Goal: Task Accomplishment & Management: Manage account settings

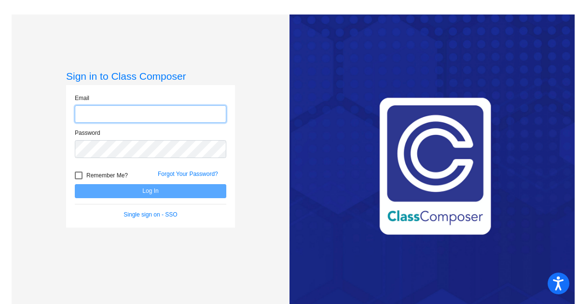
click at [138, 113] on input "email" at bounding box center [151, 114] width 152 height 18
type input "[EMAIL_ADDRESS][DOMAIN_NAME]"
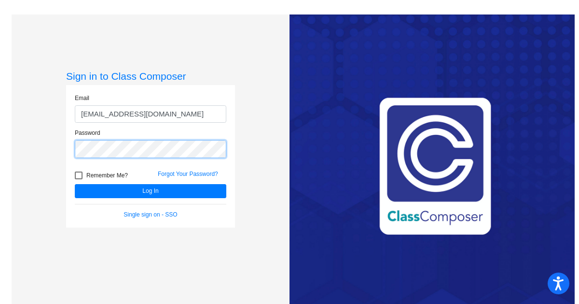
click at [75, 184] on button "Log In" at bounding box center [151, 191] width 152 height 14
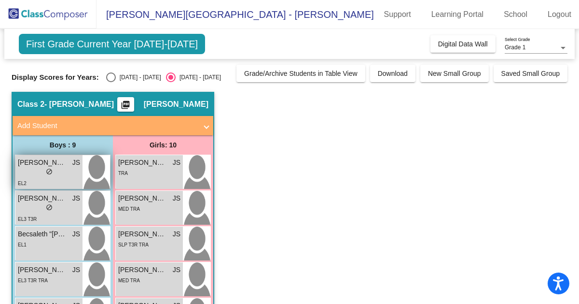
click at [57, 174] on div "lock do_not_disturb_alt" at bounding box center [49, 173] width 62 height 10
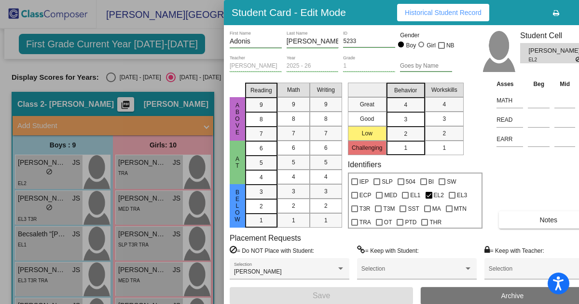
click at [579, 8] on button "button" at bounding box center [587, 12] width 31 height 17
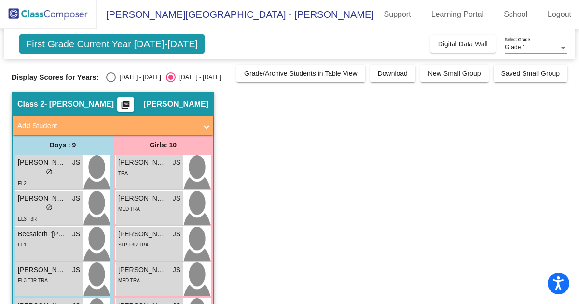
click at [106, 80] on div "Select an option" at bounding box center [111, 77] width 10 height 10
click at [111, 82] on input "[DATE] - [DATE]" at bounding box center [111, 82] width 0 height 0
radio input "true"
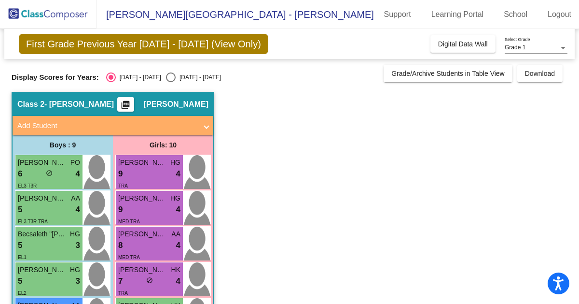
click at [166, 76] on div "Select an option" at bounding box center [171, 77] width 10 height 10
click at [170, 82] on input "[DATE] - [DATE]" at bounding box center [170, 82] width 0 height 0
radio input "true"
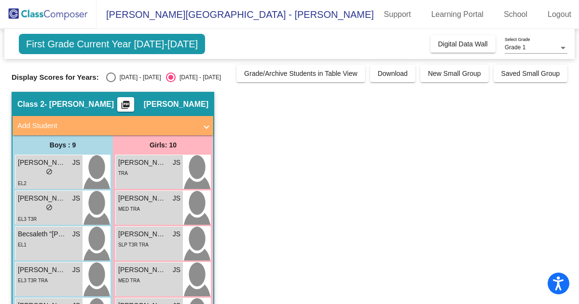
click at [106, 77] on div "Select an option" at bounding box center [111, 77] width 10 height 10
click at [111, 82] on input "[DATE] - [DATE]" at bounding box center [111, 82] width 0 height 0
radio input "true"
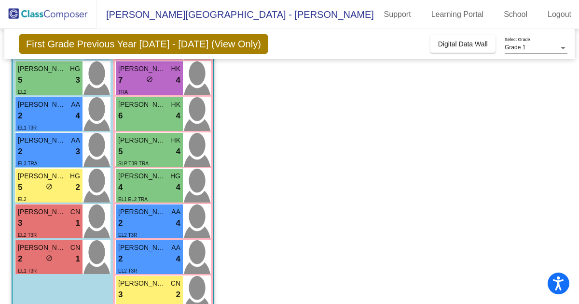
scroll to position [193, 0]
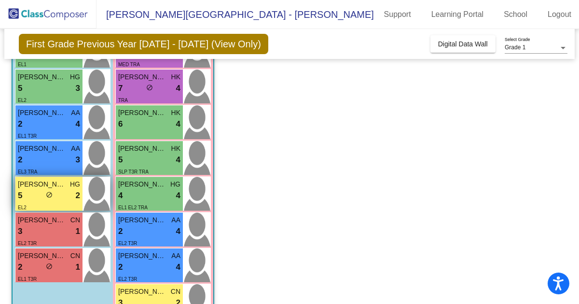
click at [54, 198] on div "5 lock do_not_disturb_alt 2" at bounding box center [49, 195] width 62 height 13
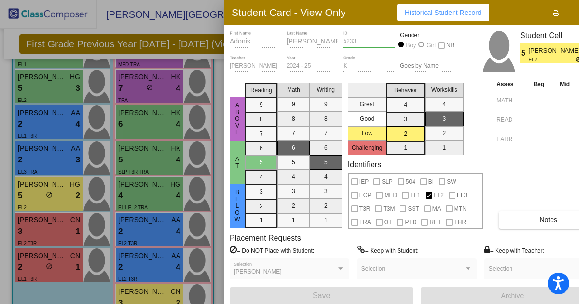
click at [160, 266] on div at bounding box center [289, 152] width 579 height 304
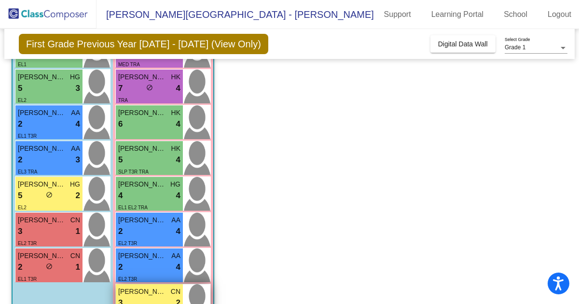
click at [153, 292] on span "[PERSON_NAME]" at bounding box center [142, 291] width 48 height 10
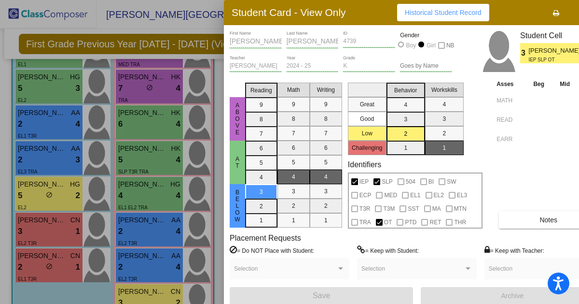
click at [55, 227] on div at bounding box center [289, 152] width 579 height 304
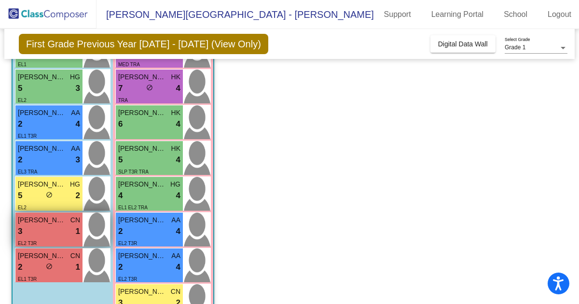
click at [60, 229] on div "3 lock do_not_disturb_alt 1" at bounding box center [49, 231] width 62 height 13
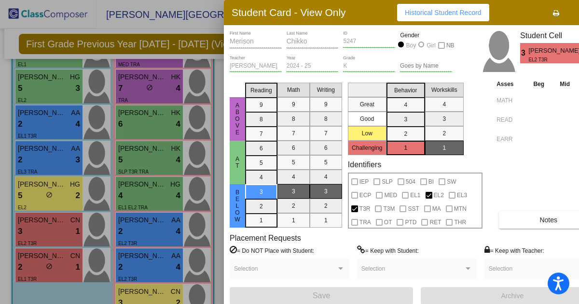
click at [149, 291] on div at bounding box center [289, 152] width 579 height 304
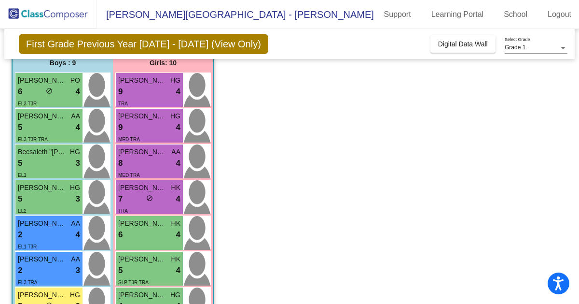
scroll to position [71, 0]
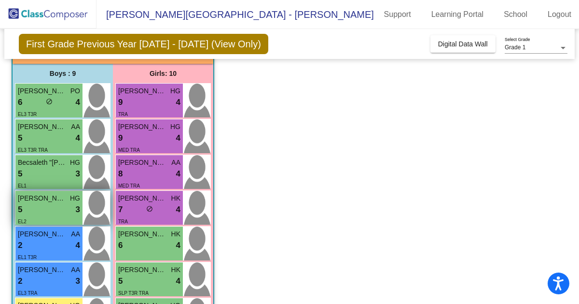
click at [42, 201] on span "[PERSON_NAME]" at bounding box center [42, 198] width 48 height 10
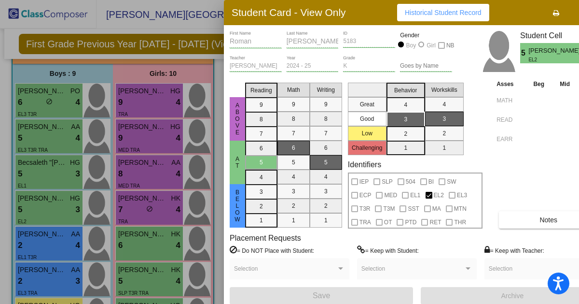
click at [68, 176] on div at bounding box center [289, 152] width 579 height 304
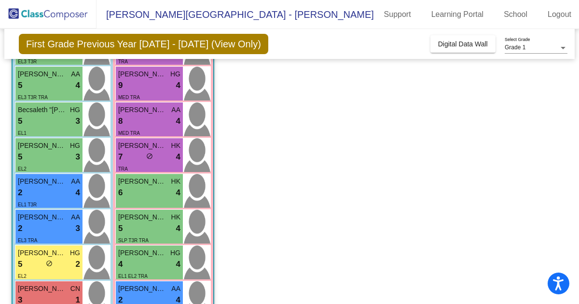
scroll to position [120, 0]
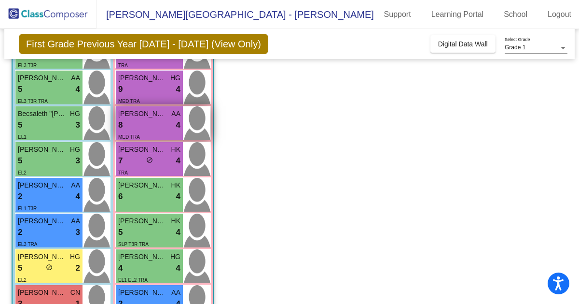
click at [154, 133] on div "MED TRA" at bounding box center [149, 136] width 62 height 10
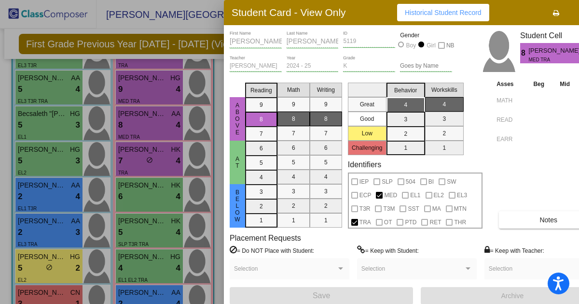
click at [578, 11] on button "button" at bounding box center [587, 12] width 31 height 17
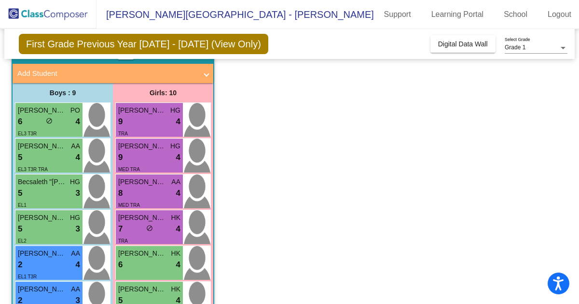
scroll to position [51, 0]
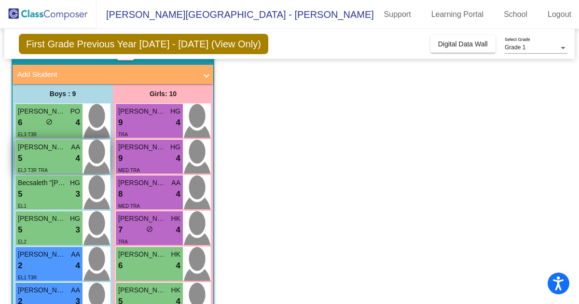
click at [57, 160] on div "5 lock do_not_disturb_alt 4" at bounding box center [49, 158] width 62 height 13
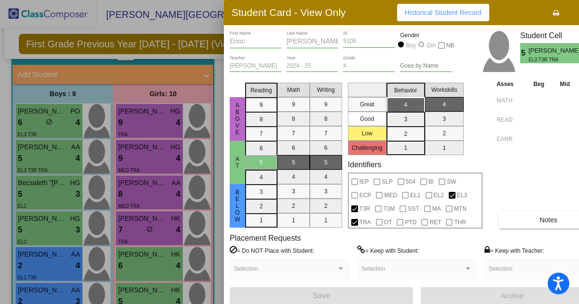
click at [579, 13] on button "button" at bounding box center [587, 12] width 31 height 17
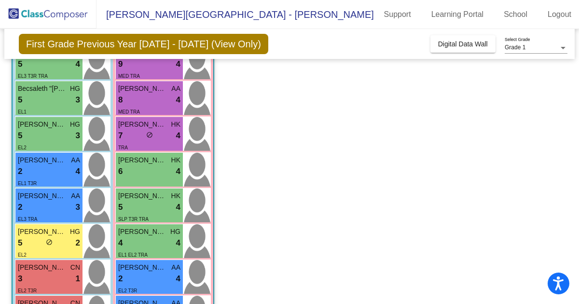
scroll to position [150, 0]
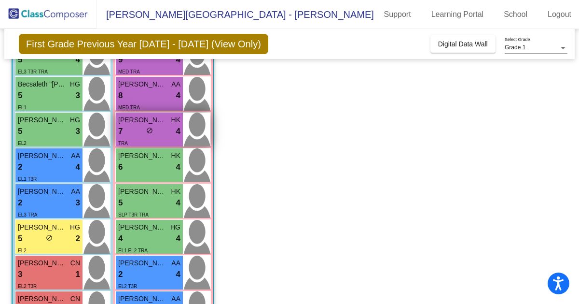
click at [148, 130] on span "do_not_disturb_alt" at bounding box center [149, 130] width 7 height 7
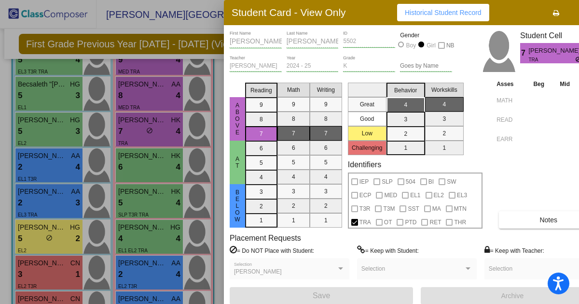
click at [579, 10] on button "button" at bounding box center [587, 12] width 31 height 17
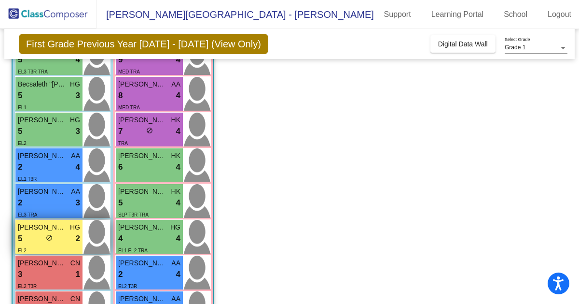
click at [44, 239] on div "5 lock do_not_disturb_alt 2" at bounding box center [49, 238] width 62 height 13
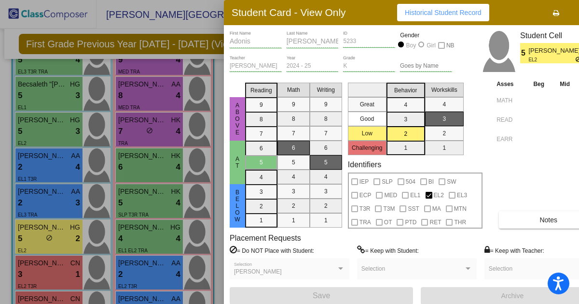
click at [579, 11] on button "button" at bounding box center [587, 12] width 31 height 17
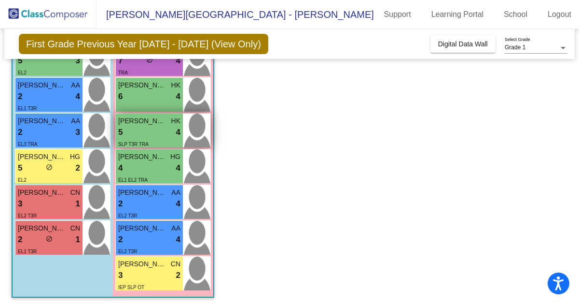
scroll to position [223, 0]
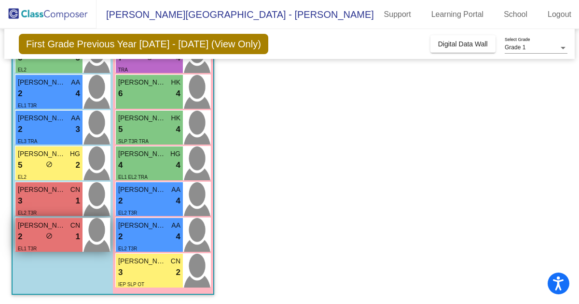
click at [57, 236] on div "2 lock do_not_disturb_alt 1" at bounding box center [49, 236] width 62 height 13
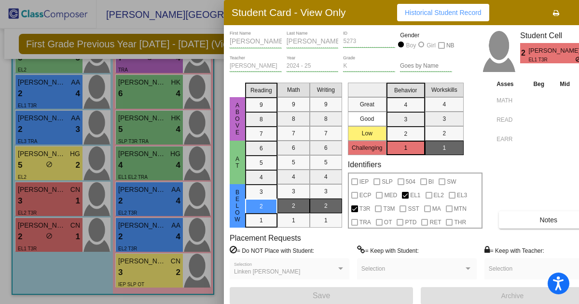
click at [579, 9] on button "button" at bounding box center [587, 12] width 31 height 17
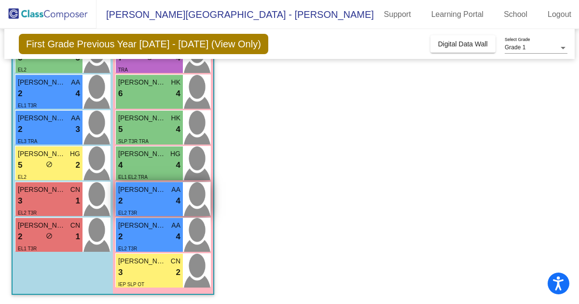
click at [158, 201] on div "2 lock do_not_disturb_alt 4" at bounding box center [149, 201] width 62 height 13
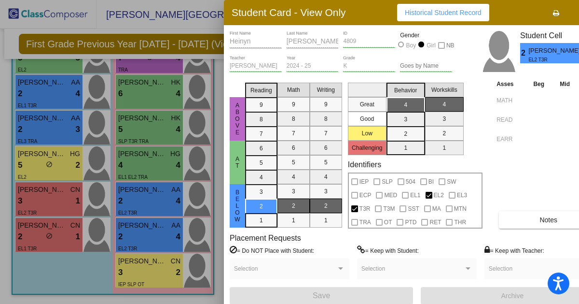
click at [579, 11] on button "button" at bounding box center [587, 12] width 31 height 17
